Goal: Communication & Community: Participate in discussion

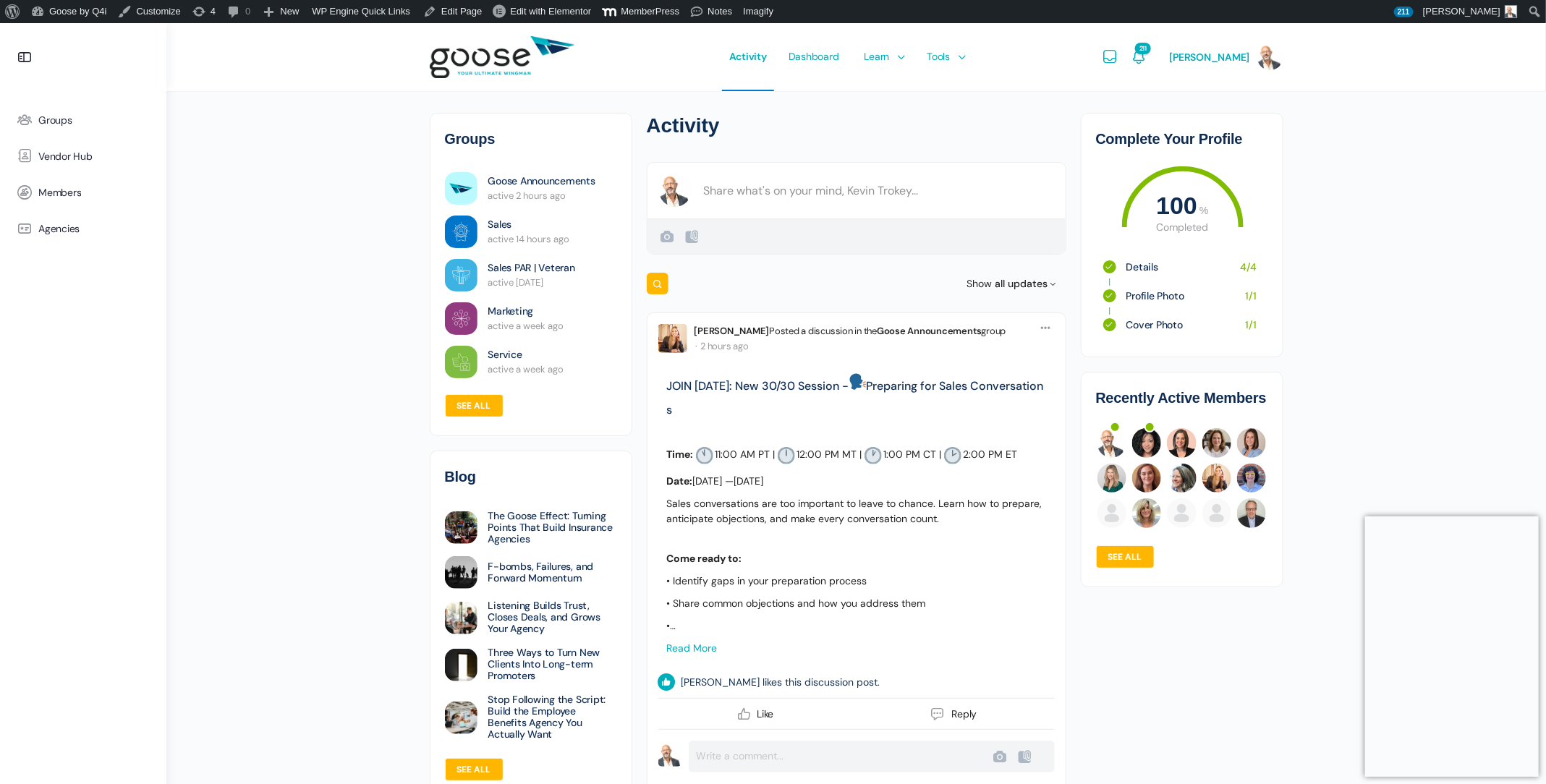
click at [957, 61] on e-page-transition at bounding box center [773, 392] width 1546 height 784
click at [893, 95] on span "Courses" at bounding box center [885, 99] width 37 height 13
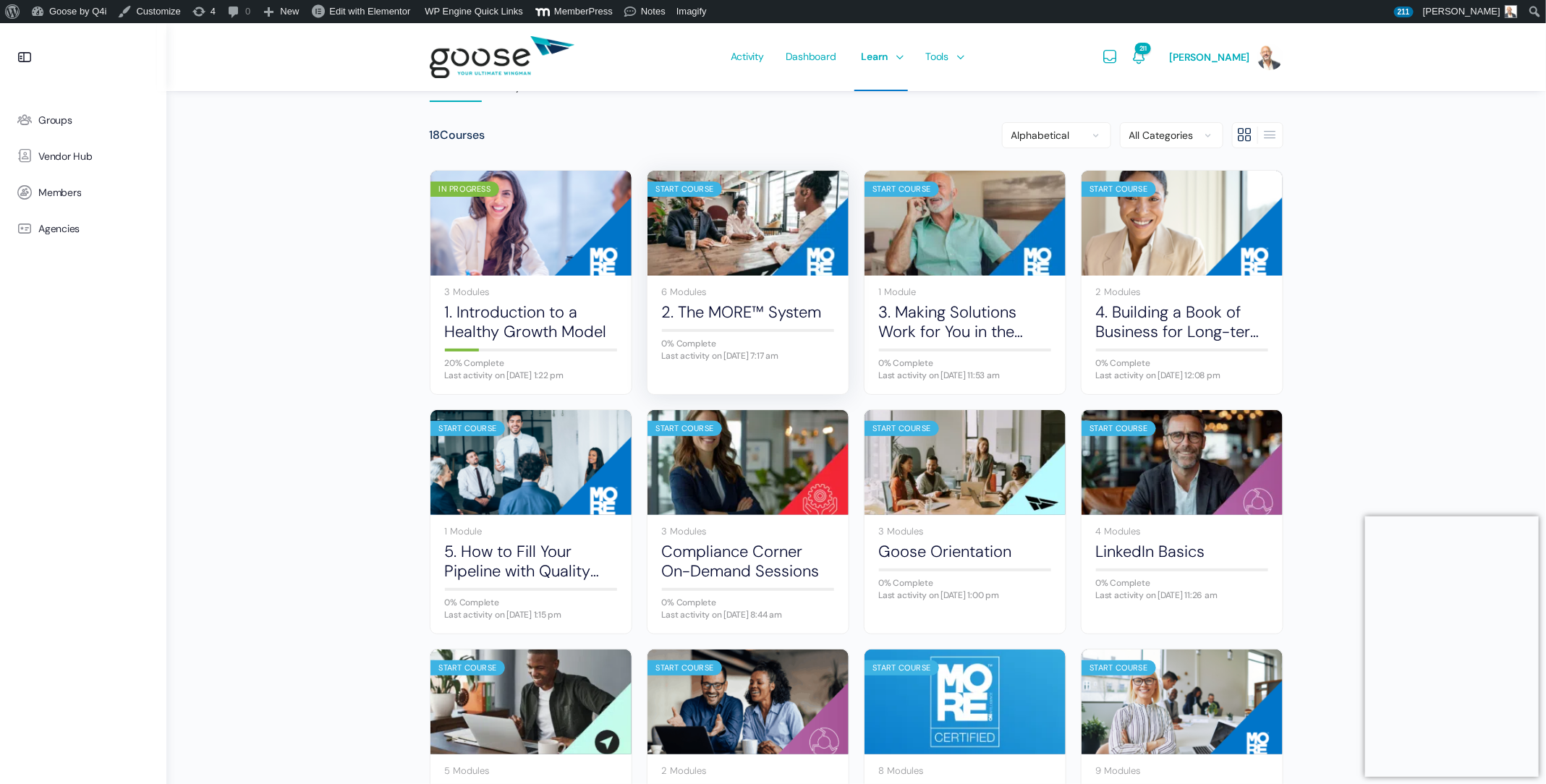
scroll to position [87, 0]
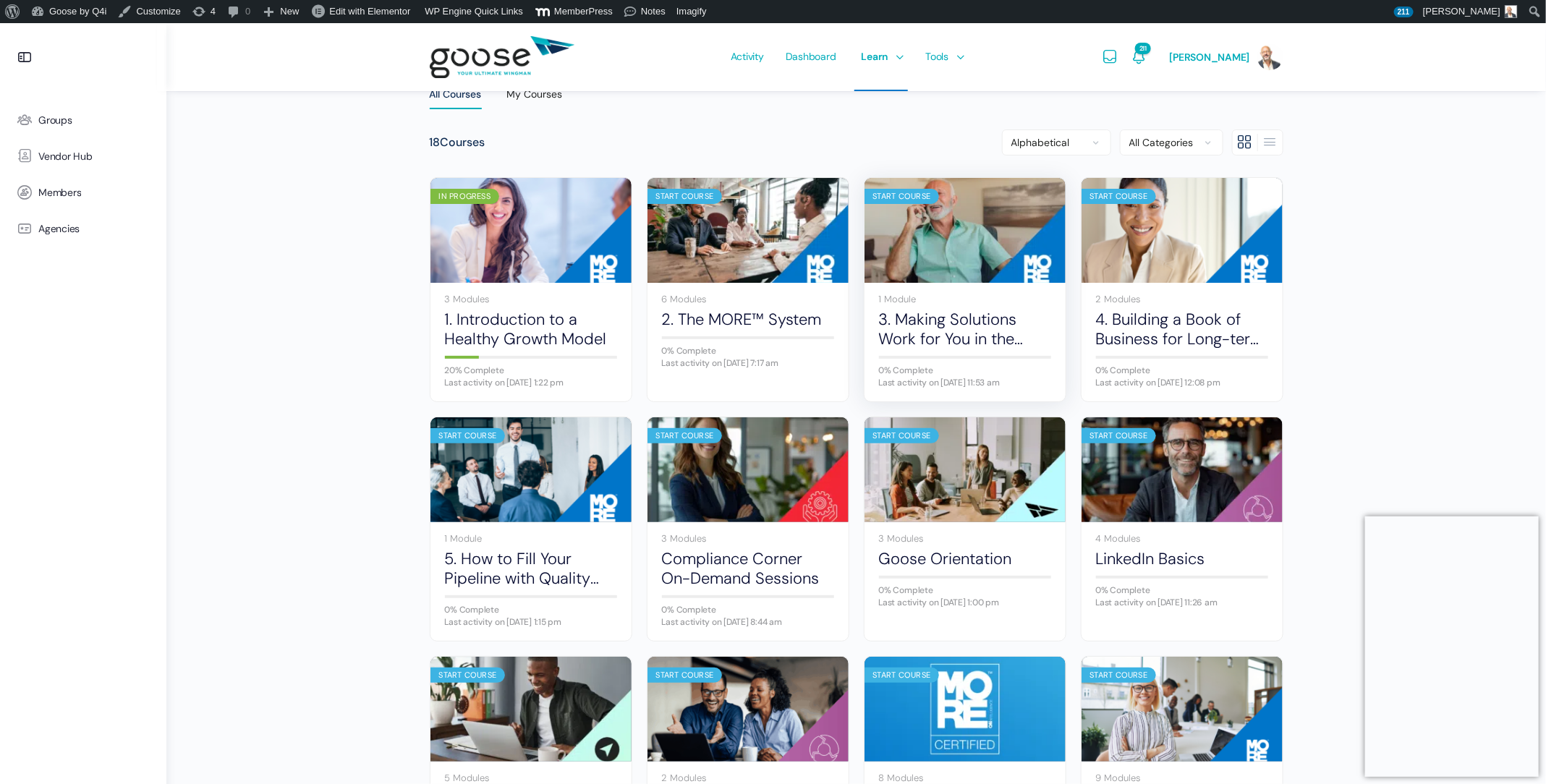
click at [949, 272] on img at bounding box center [965, 230] width 201 height 133
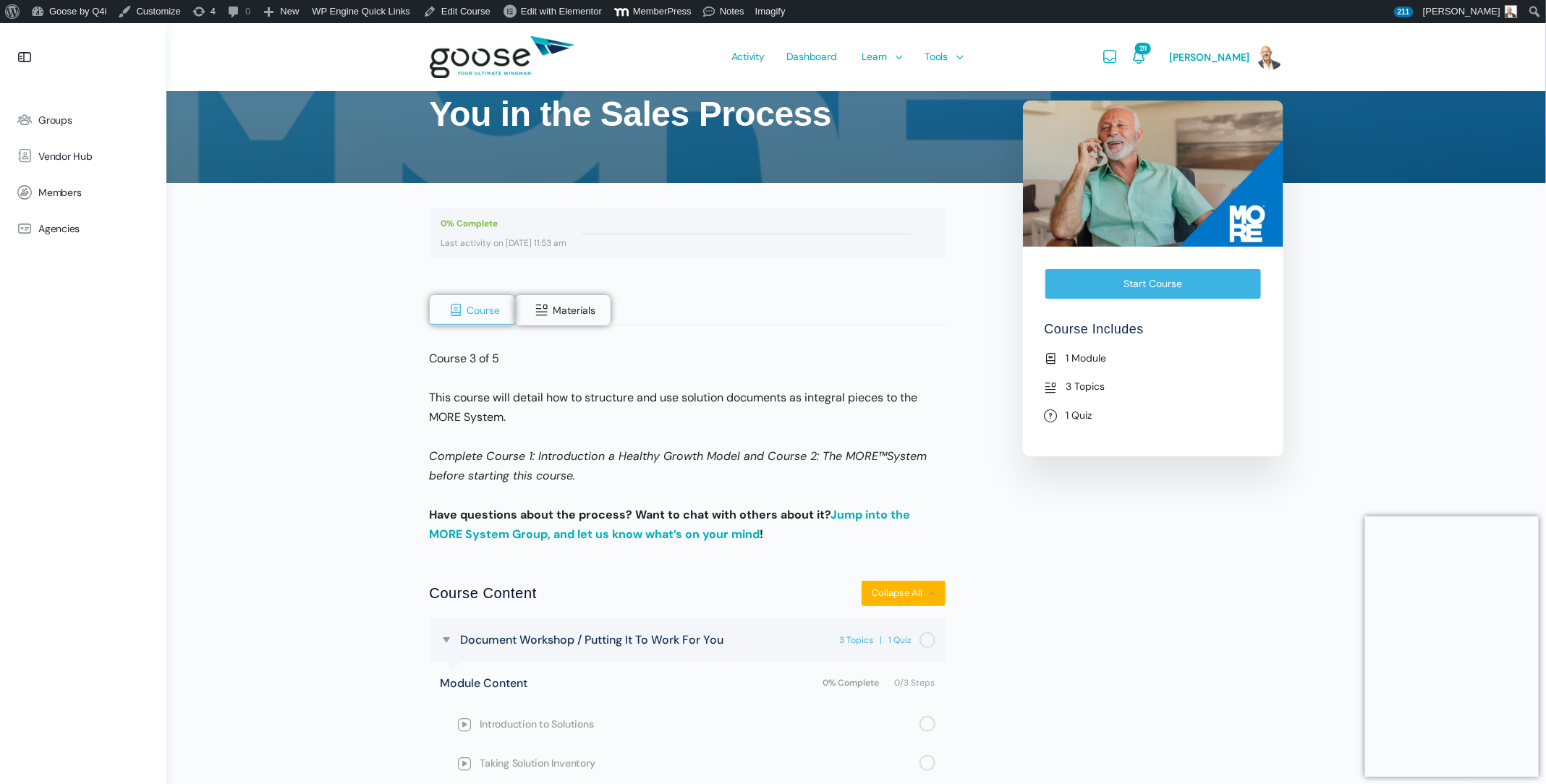
scroll to position [275, 0]
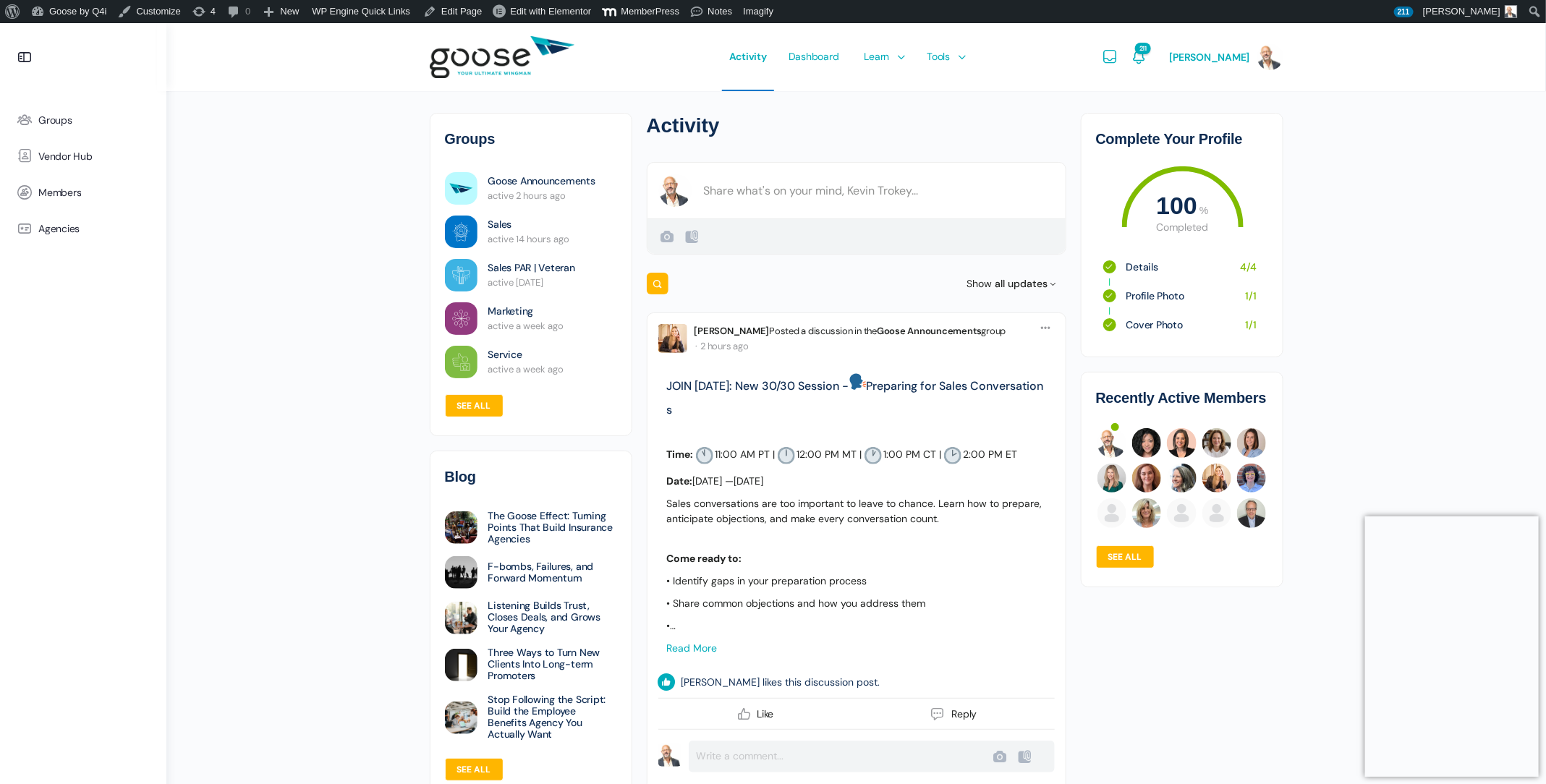
click at [61, 123] on e-page-transition at bounding box center [773, 392] width 1546 height 784
click at [68, 116] on span "Groups" at bounding box center [55, 120] width 34 height 12
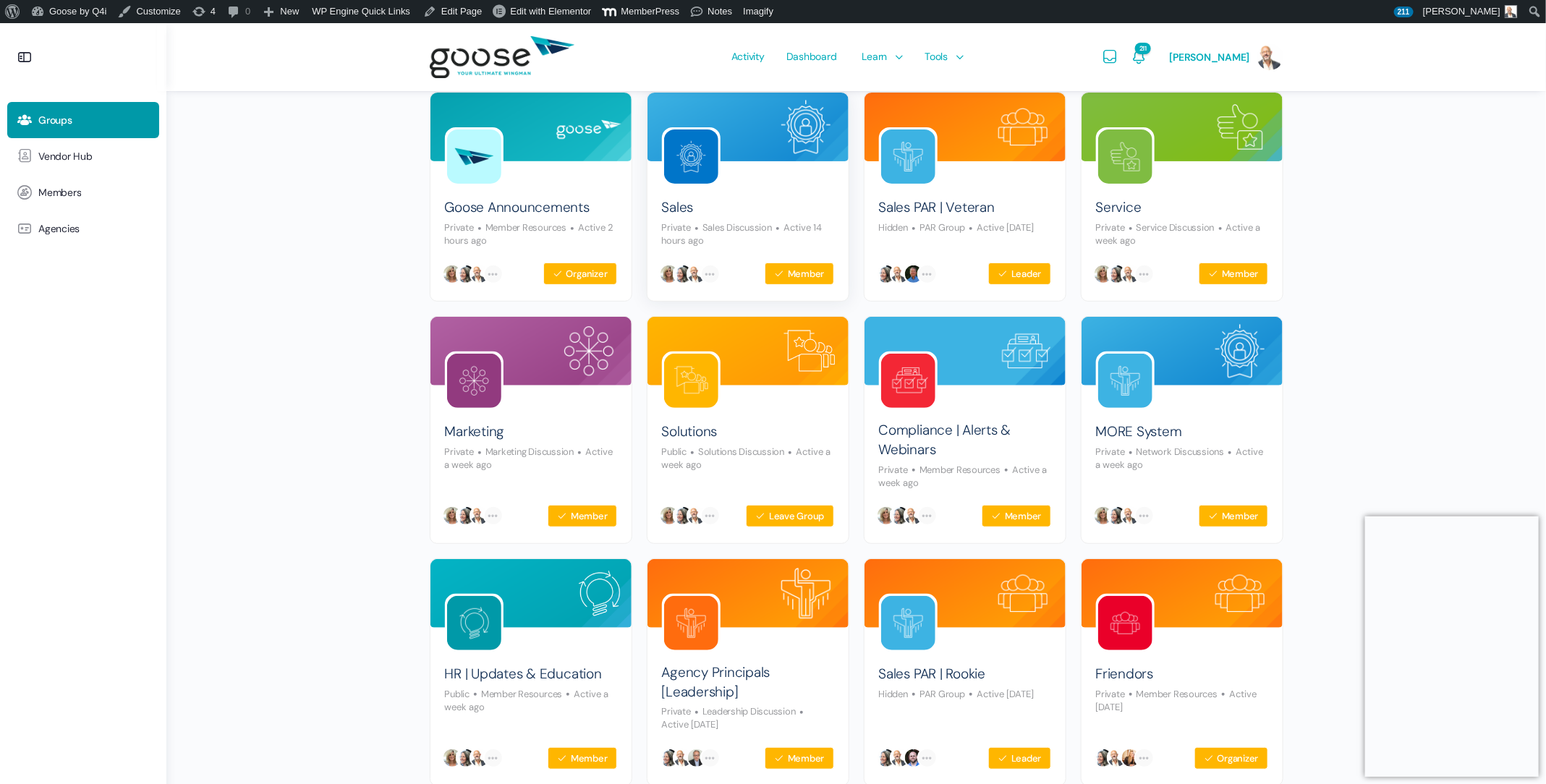
scroll to position [156, 0]
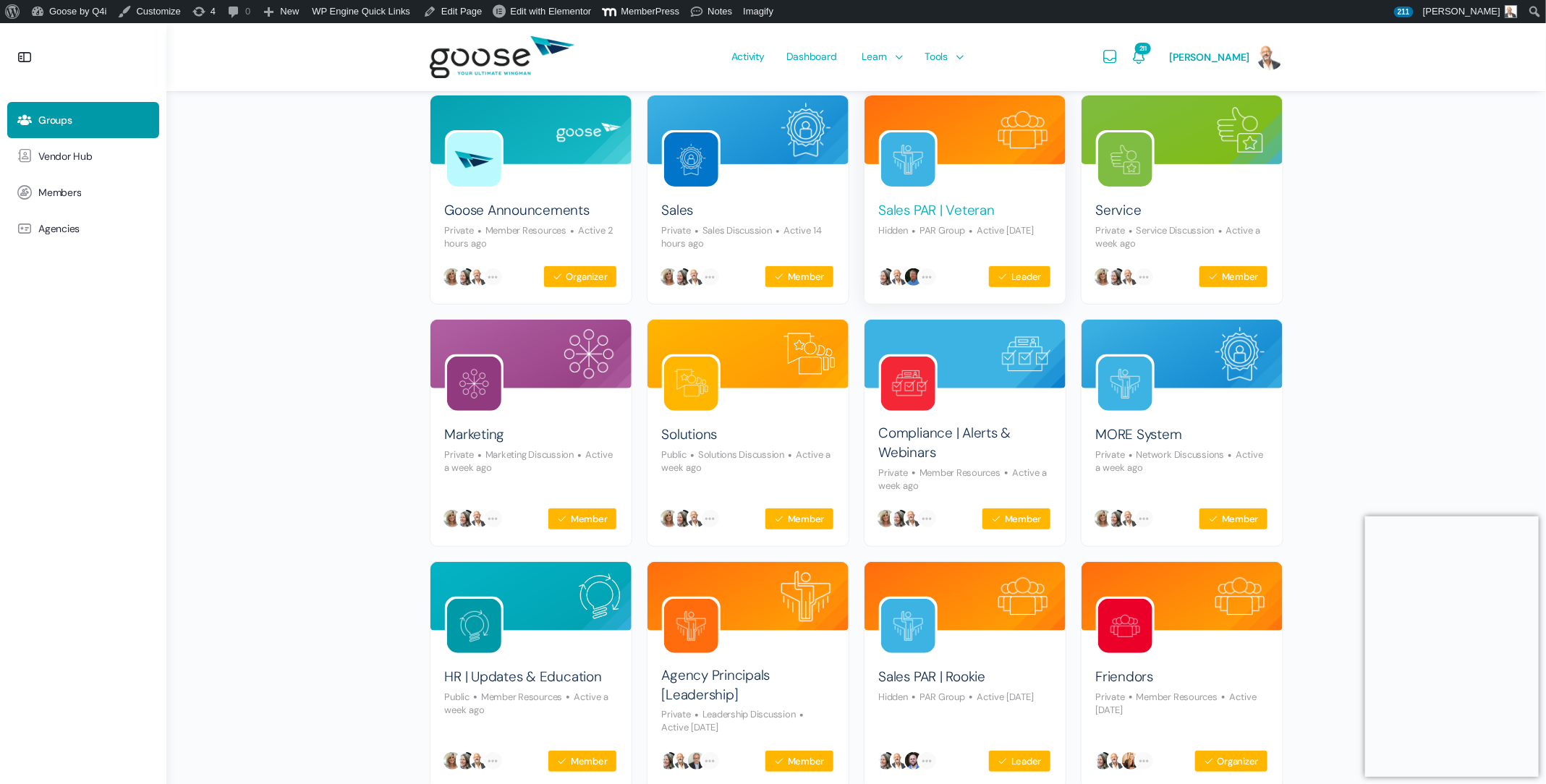
click at [929, 205] on link "Sales PAR | Veteran" at bounding box center [937, 211] width 116 height 20
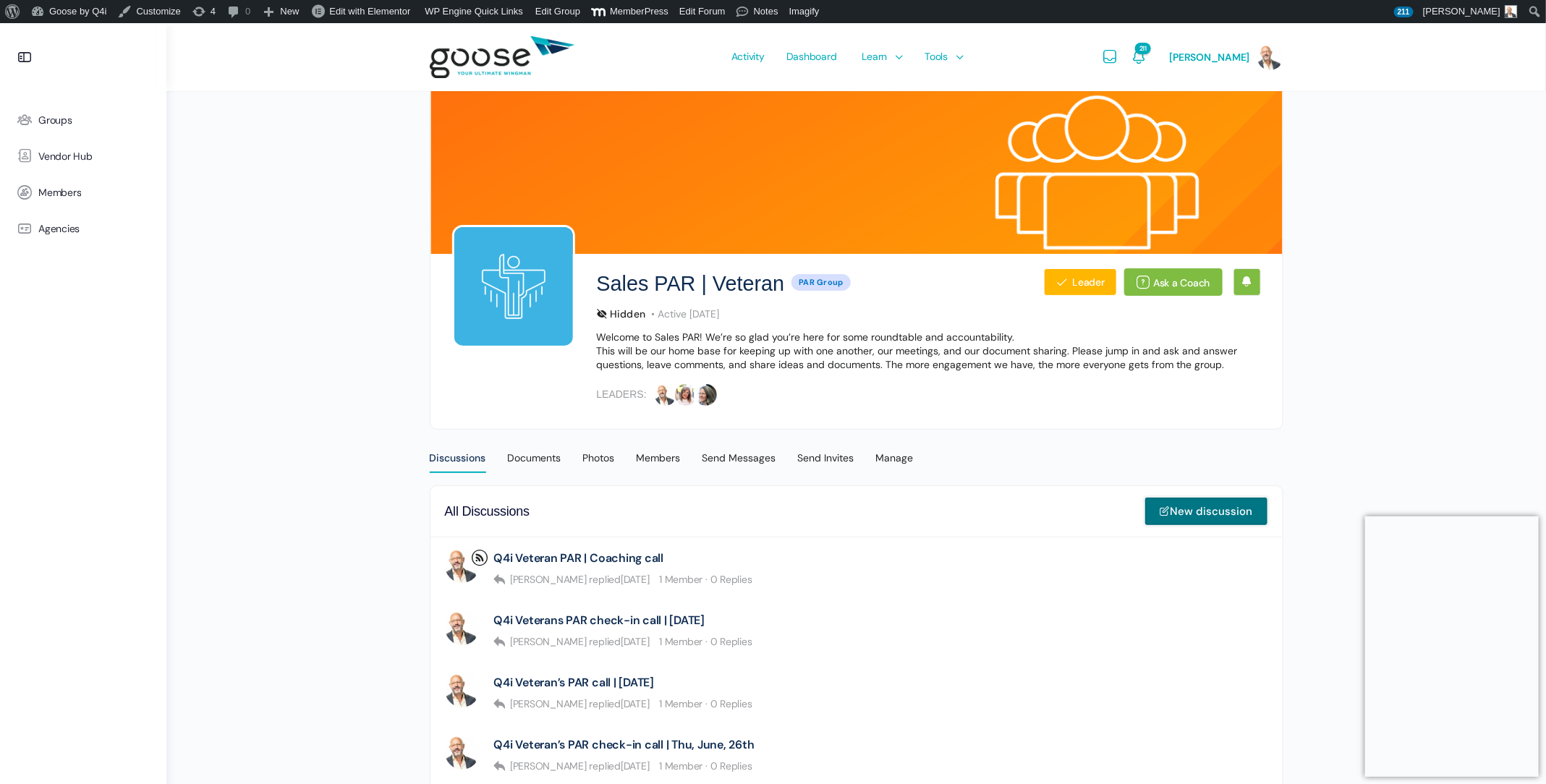
click at [1185, 513] on link "New discussion" at bounding box center [1206, 511] width 124 height 29
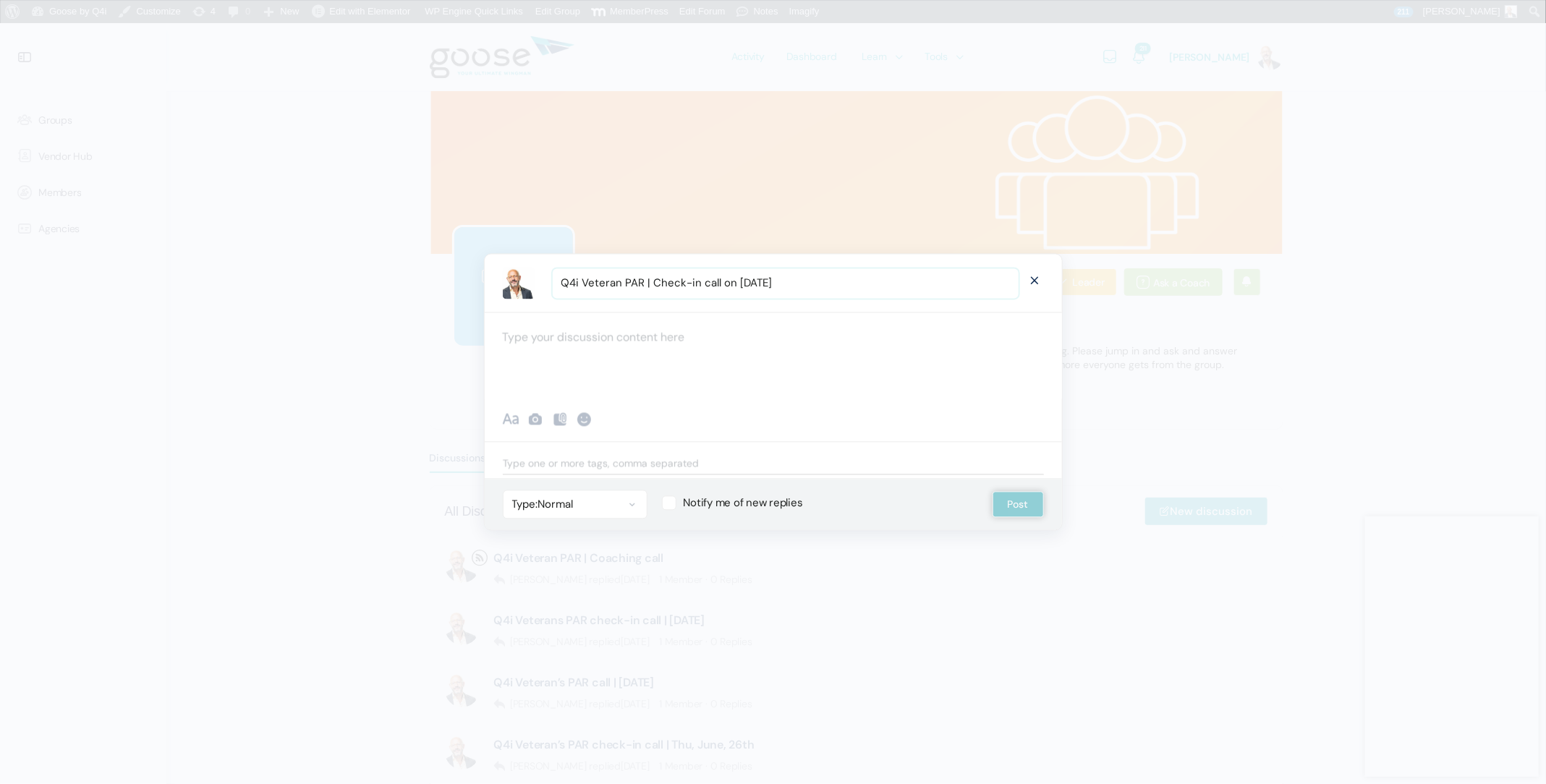
type input "Q4i Veteran PAR | Check-in call on August 21st"
click at [558, 333] on div at bounding box center [773, 356] width 577 height 87
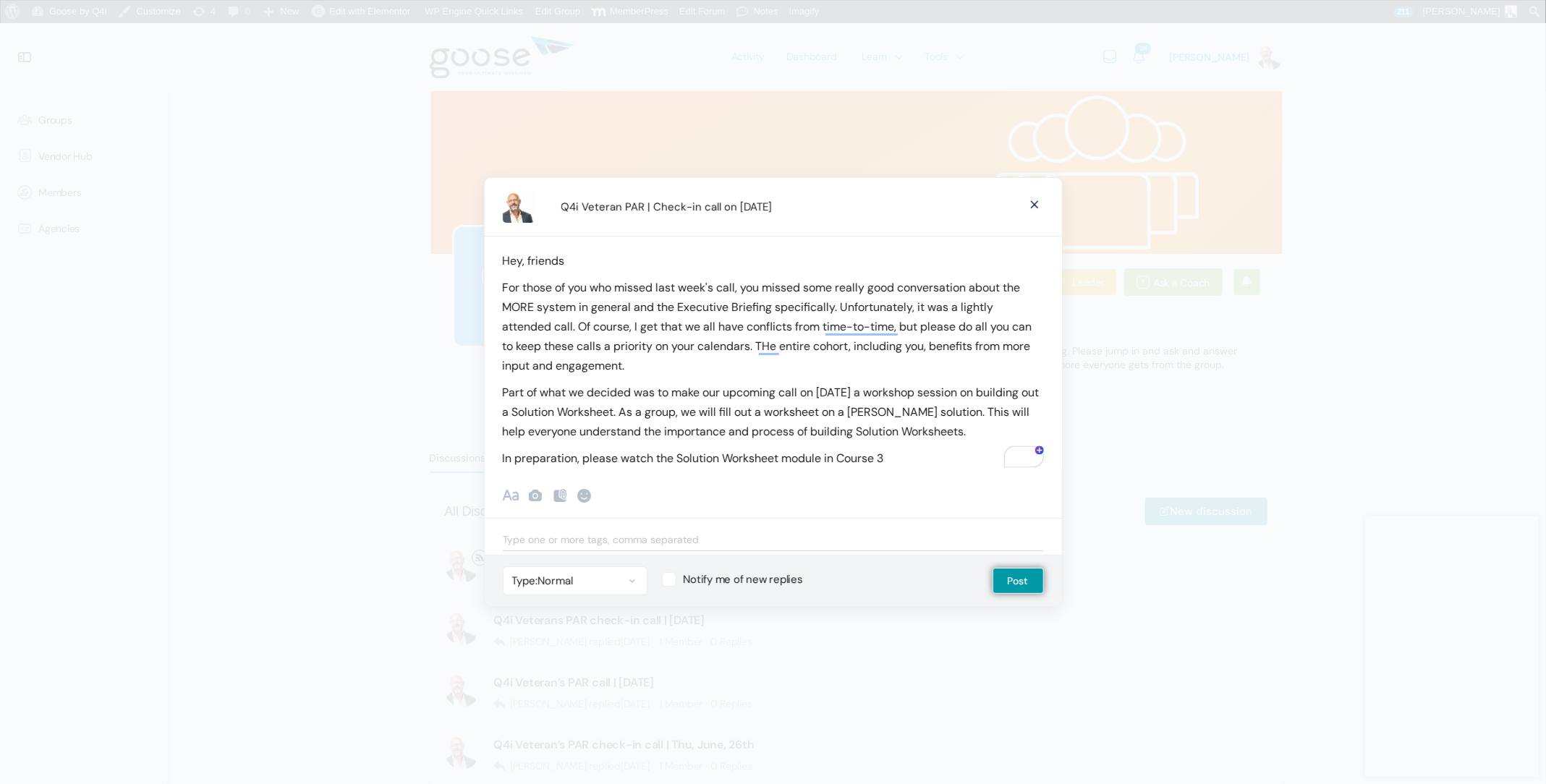
click at [843, 308] on p "For those of you who missed last week's call, you missed some really good conve…" at bounding box center [773, 327] width 541 height 98
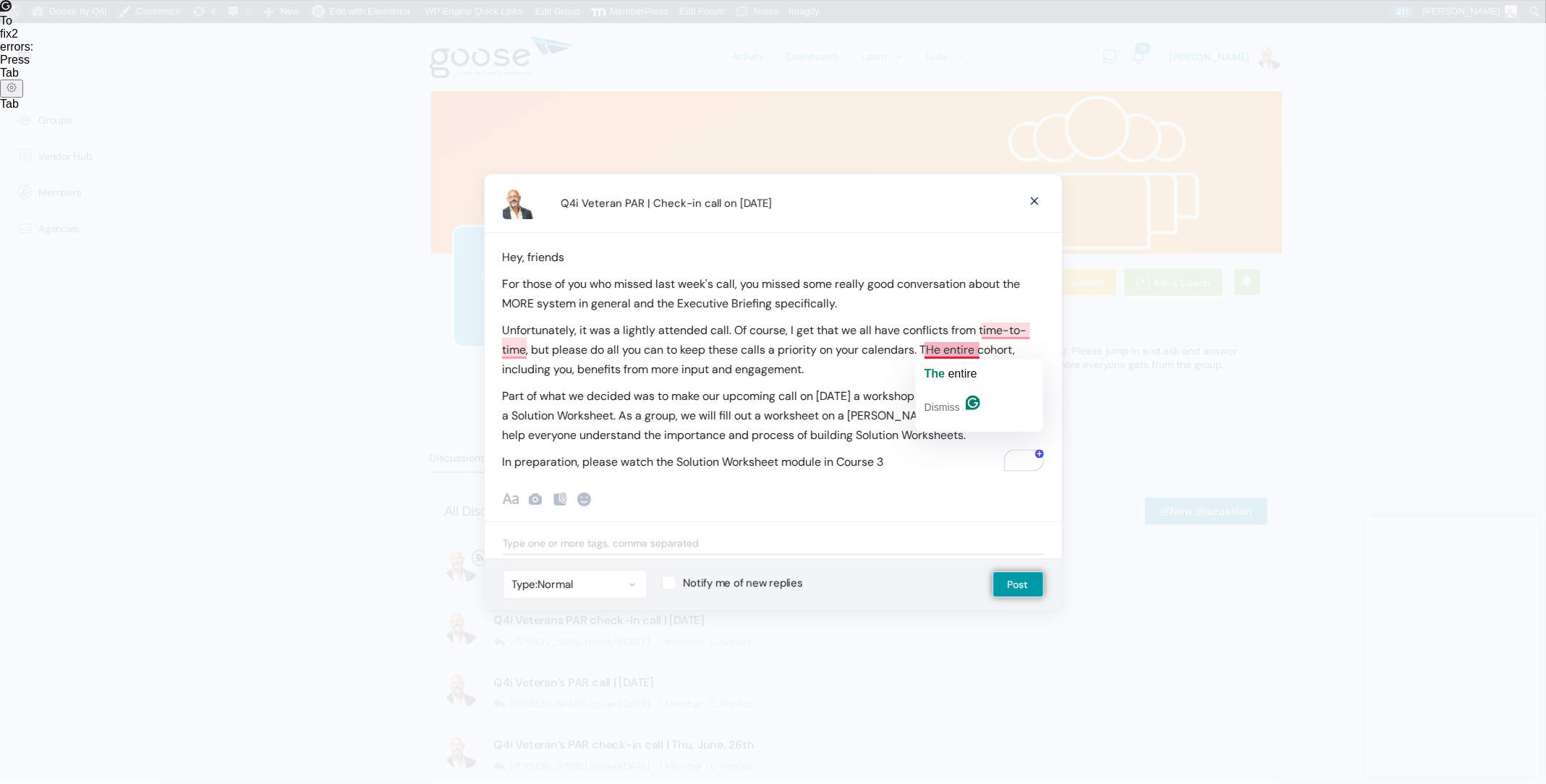
click at [938, 354] on p "Unfortunately, it was a lightly attended call. Of course, I get that we all hav…" at bounding box center [773, 350] width 541 height 59
click at [893, 463] on p "In preparation, please watch the Solution Worksheet module in Course 3" at bounding box center [773, 462] width 541 height 20
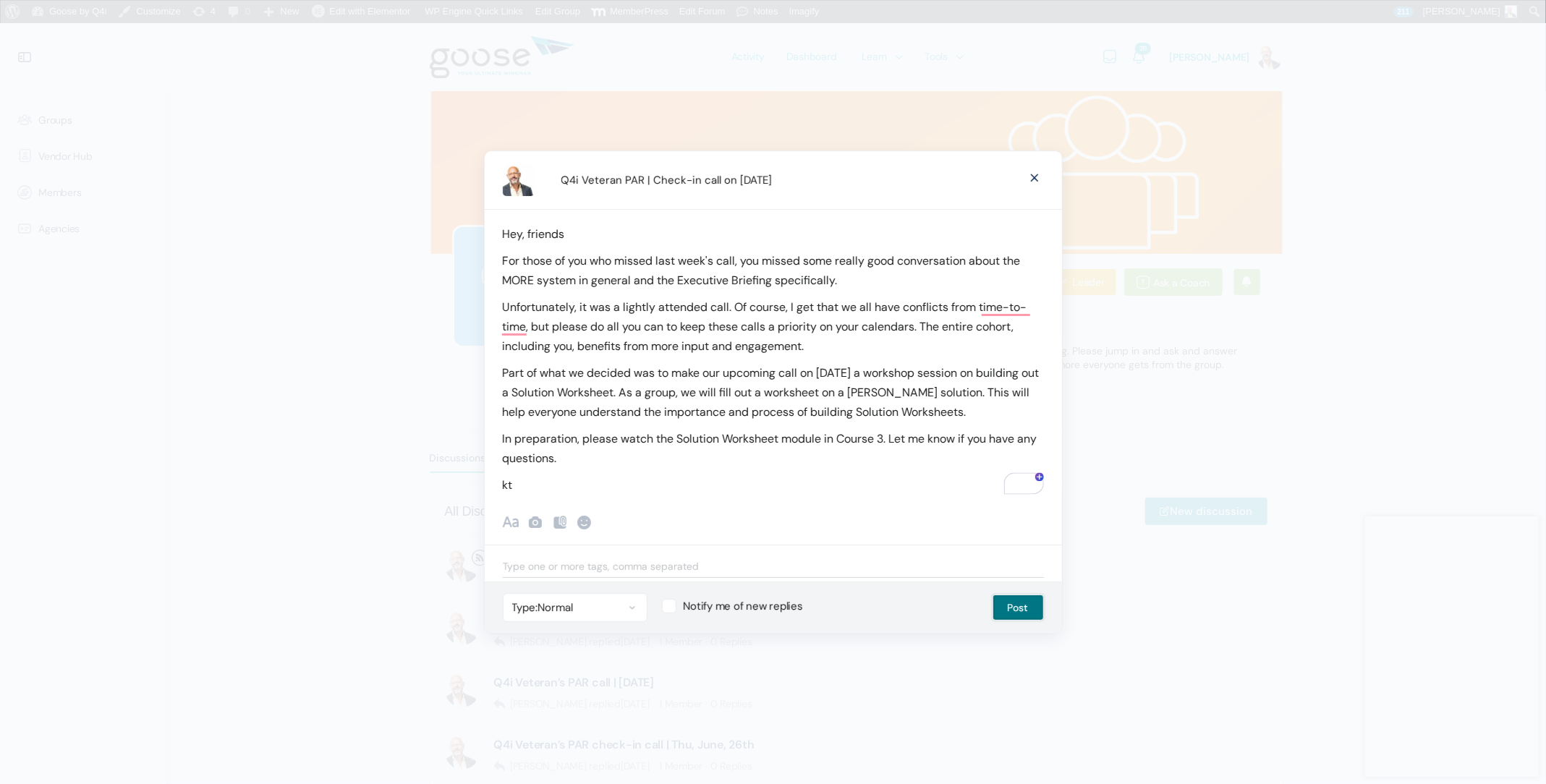
click at [1024, 600] on button "Post" at bounding box center [1017, 607] width 51 height 26
